Goal: Check status: Check status

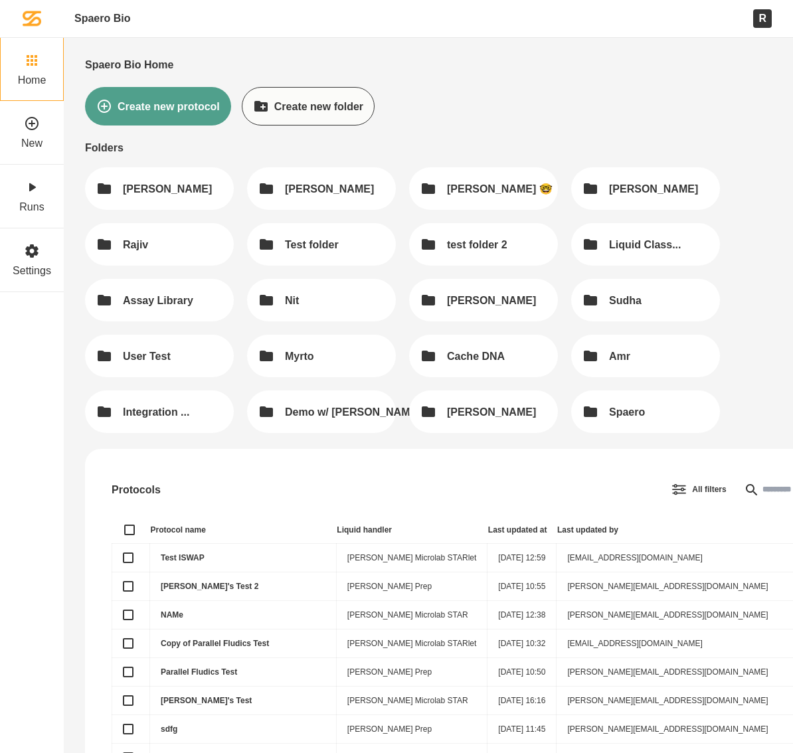
click at [758, 24] on div "R" at bounding box center [762, 18] width 19 height 18
click at [48, 201] on link "Runs" at bounding box center [32, 197] width 64 height 64
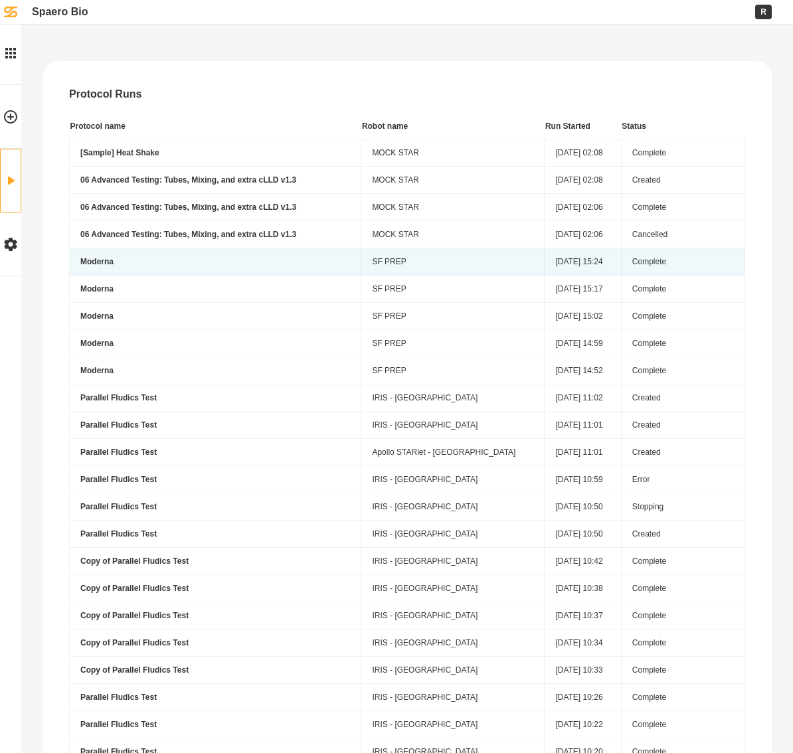
click at [361, 267] on td "Moderna" at bounding box center [216, 261] width 292 height 27
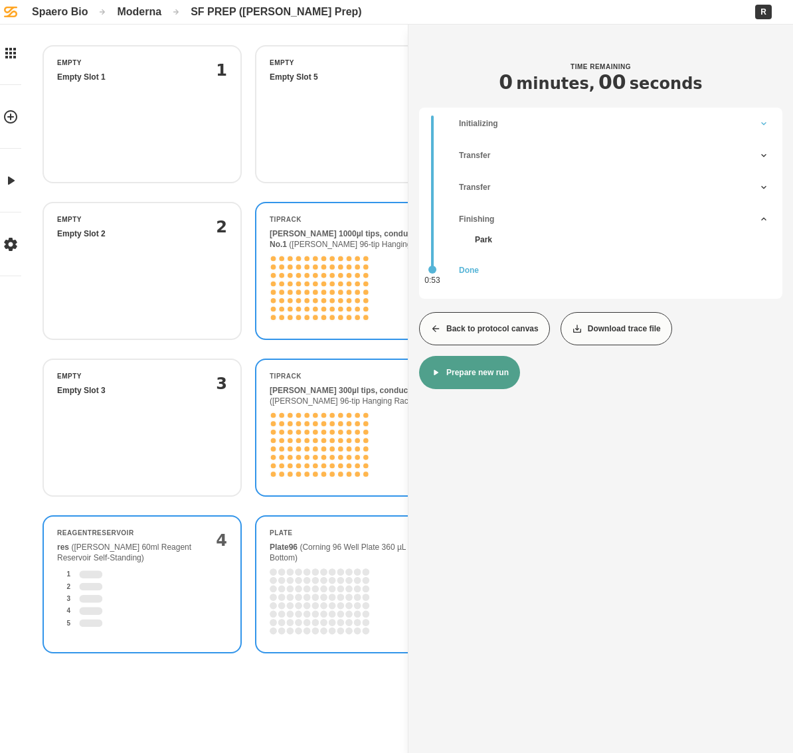
click at [473, 130] on div "Initializing" at bounding box center [614, 124] width 337 height 32
click at [512, 173] on div "Transfer" at bounding box center [605, 175] width 292 height 9
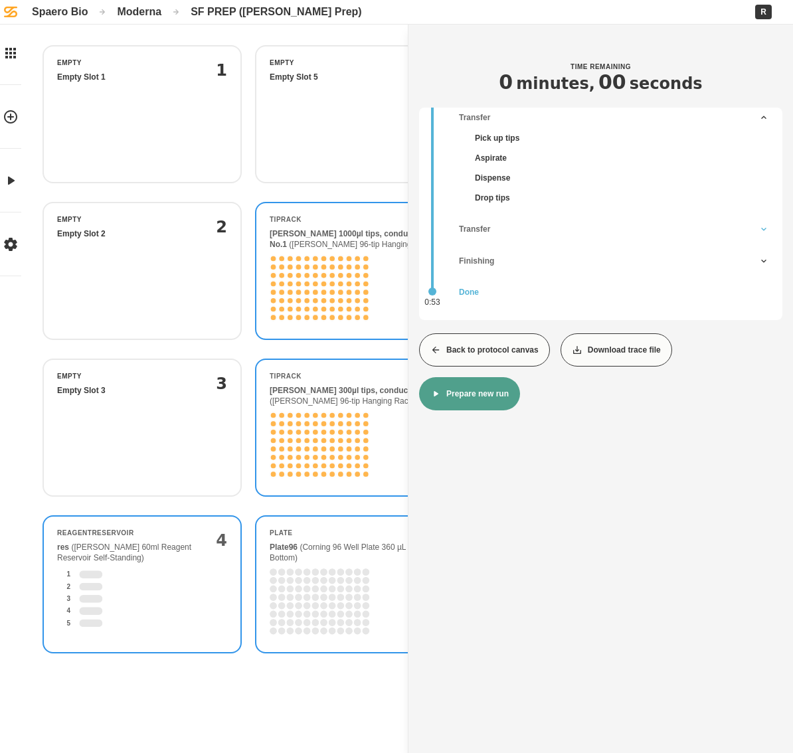
click at [491, 218] on div "Transfer" at bounding box center [614, 229] width 337 height 32
click at [515, 255] on div "Finishing" at bounding box center [614, 261] width 337 height 32
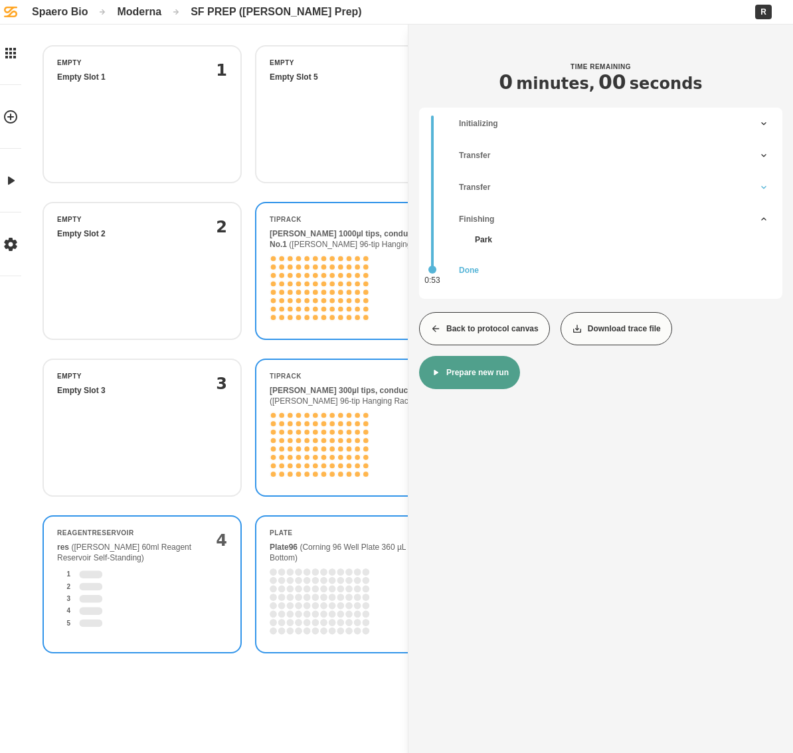
click at [516, 195] on div "Transfer" at bounding box center [614, 187] width 337 height 32
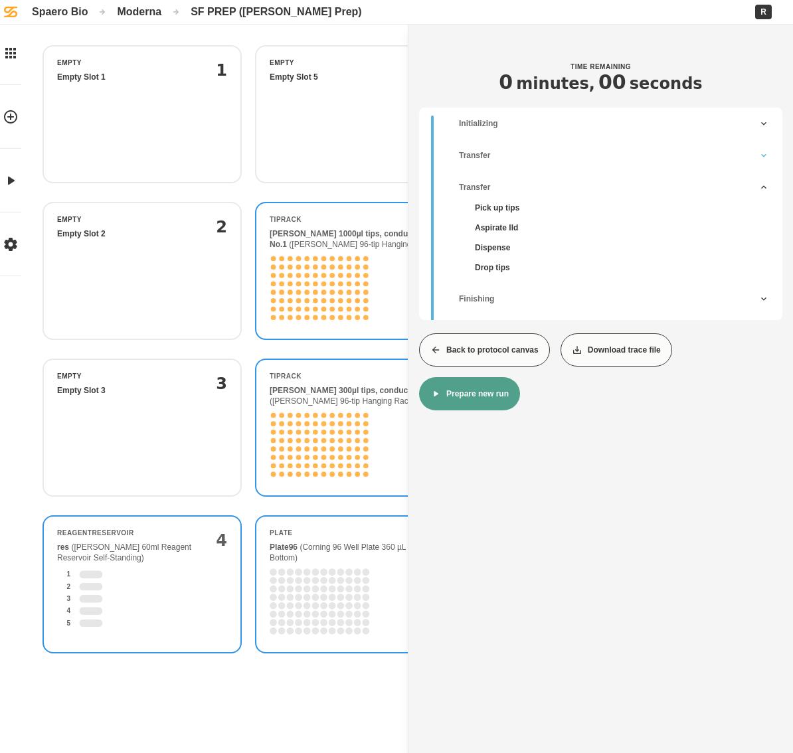
click at [485, 150] on div "Transfer" at bounding box center [614, 155] width 337 height 32
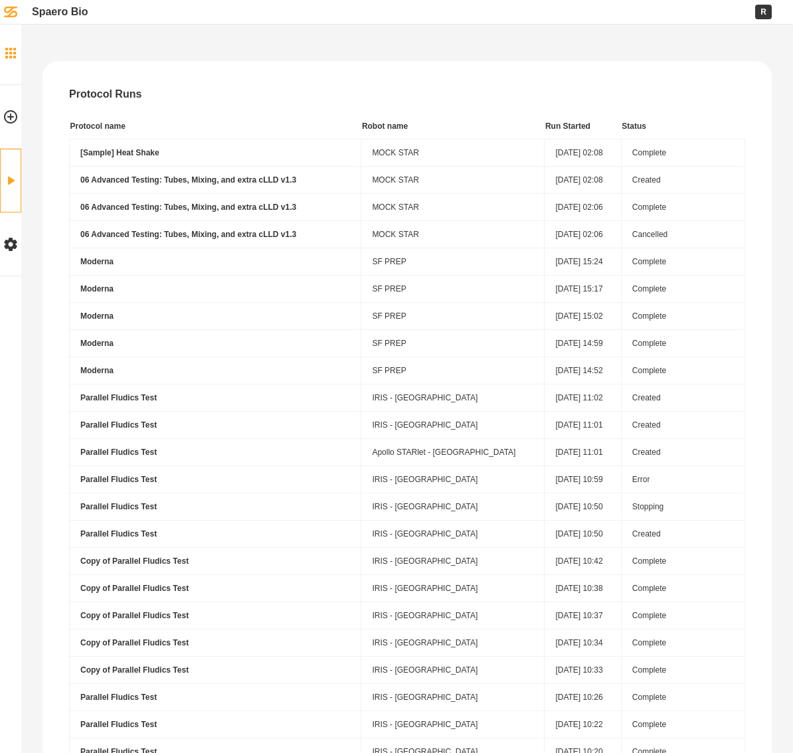
click at [11, 48] on icon at bounding box center [10, 53] width 11 height 11
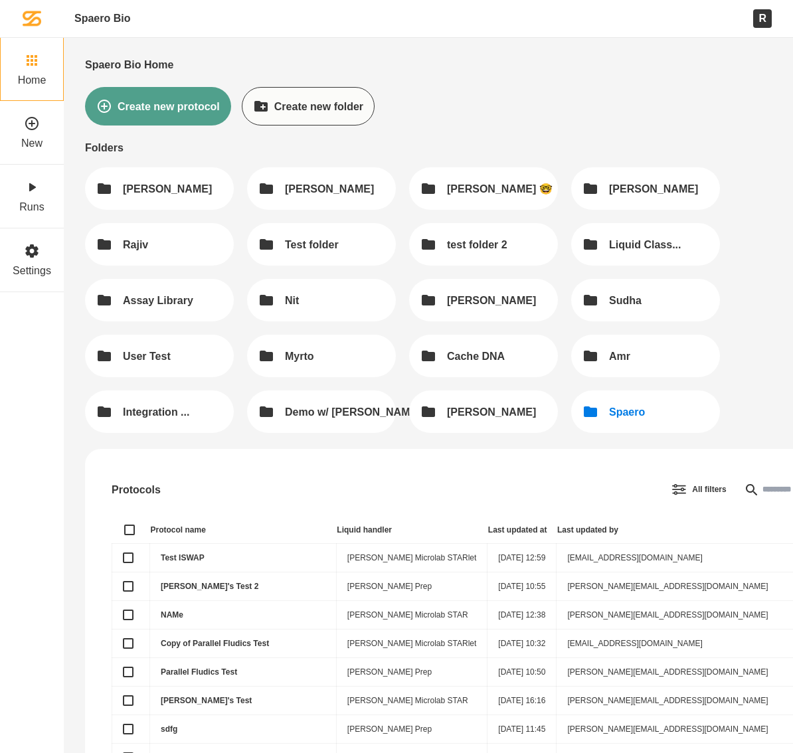
click at [590, 422] on button "Spaero" at bounding box center [645, 412] width 149 height 43
click at [185, 556] on link "Test ISWAP" at bounding box center [183, 557] width 44 height 9
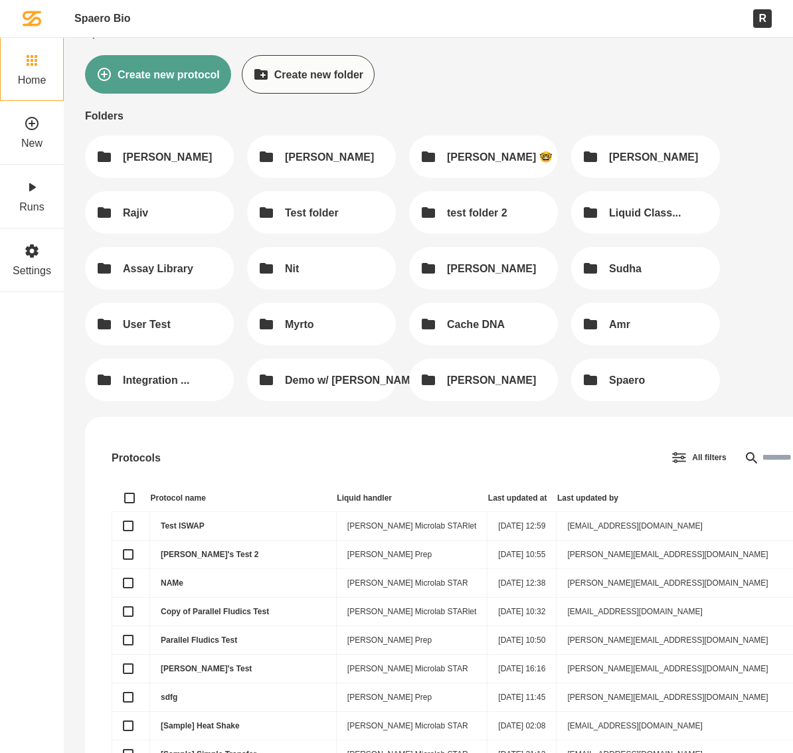
scroll to position [40, 0]
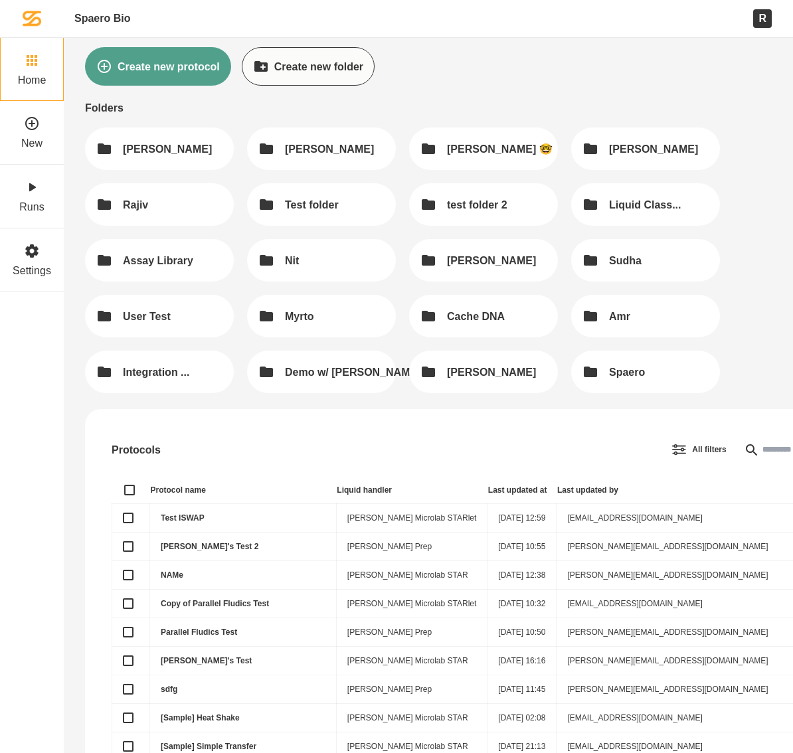
click at [685, 442] on input "text" at bounding box center [749, 449] width 128 height 27
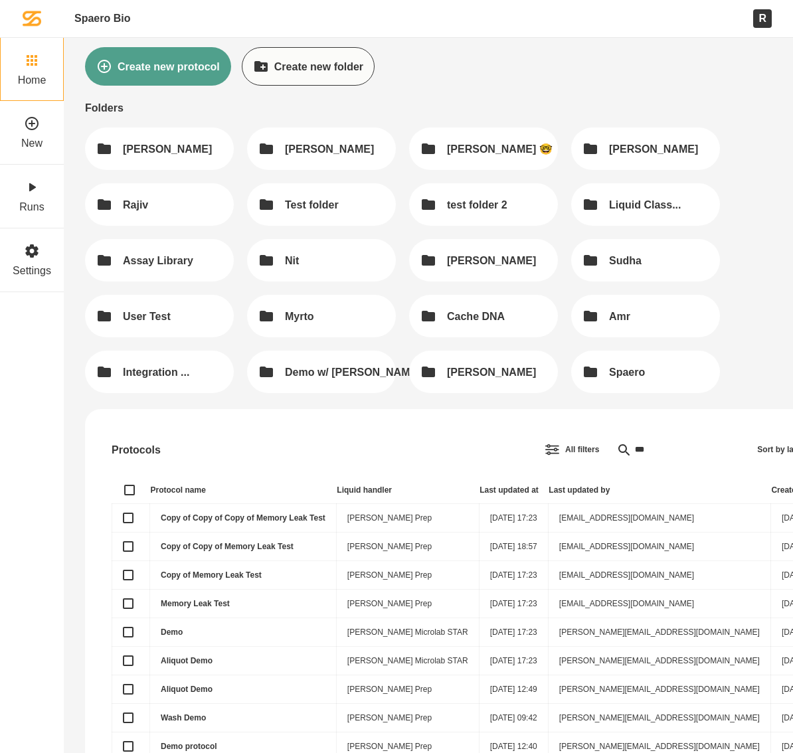
scroll to position [0, 0]
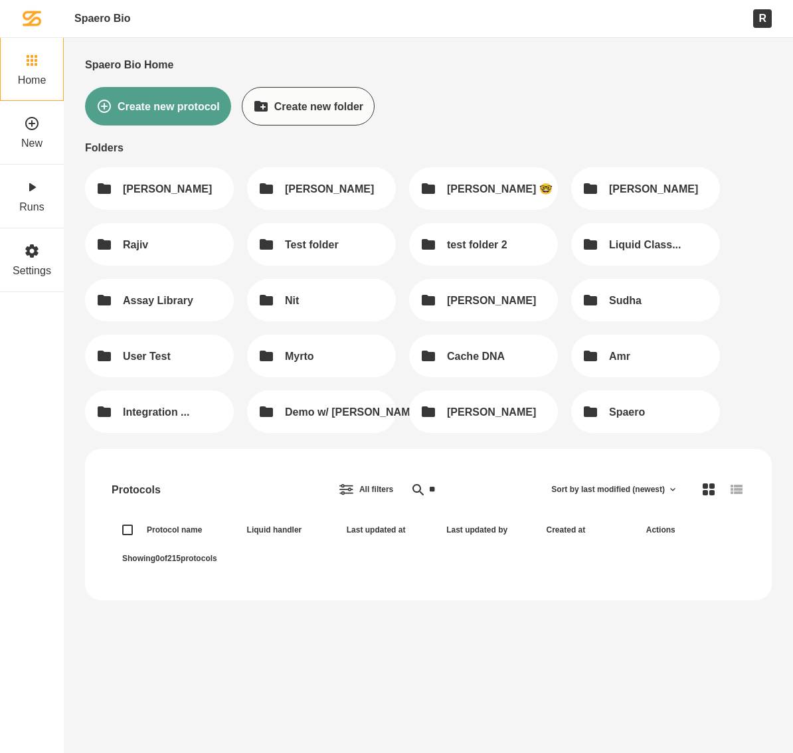
type input "*"
type input "****"
